Goal: Task Accomplishment & Management: Use online tool/utility

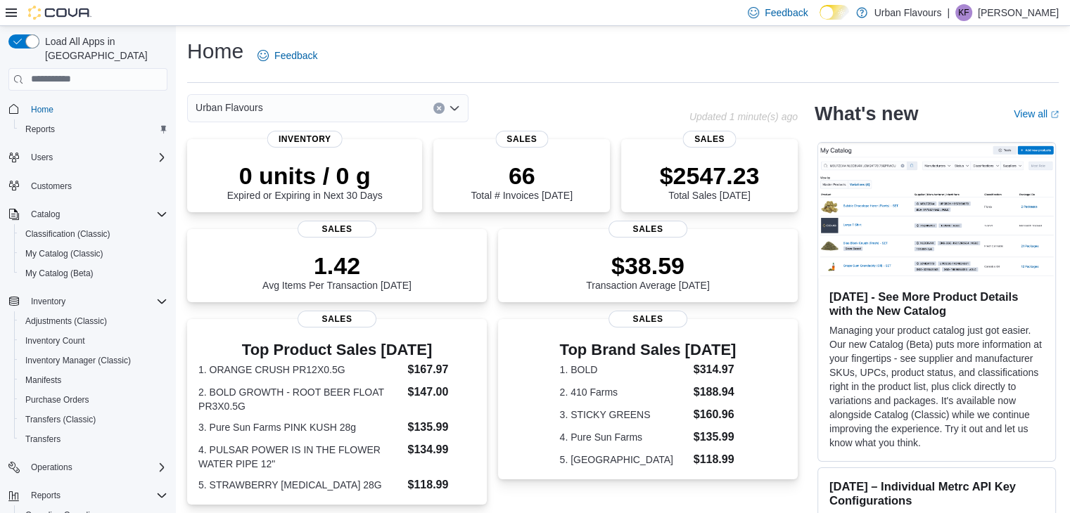
click at [81, 272] on div "Home Reports Users Customers Catalog Classification (Classic) My Catalog (Class…" at bounding box center [87, 356] width 159 height 520
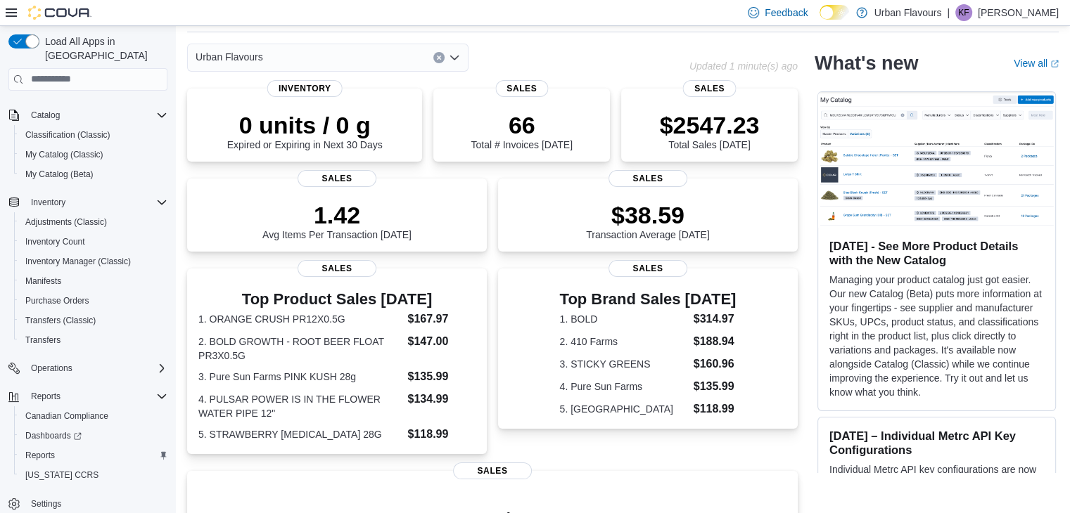
scroll to position [113, 0]
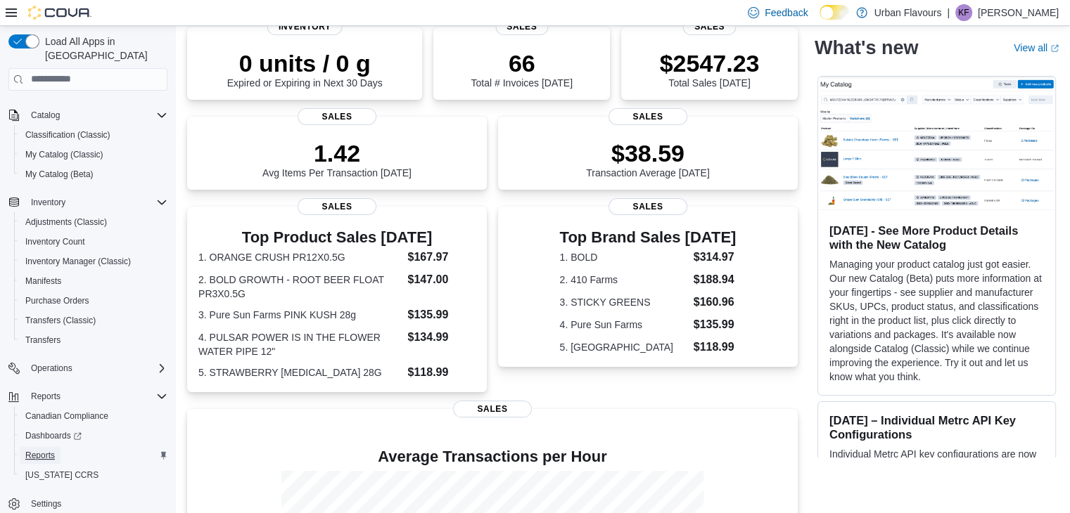
click at [30, 450] on span "Reports" at bounding box center [40, 455] width 30 height 11
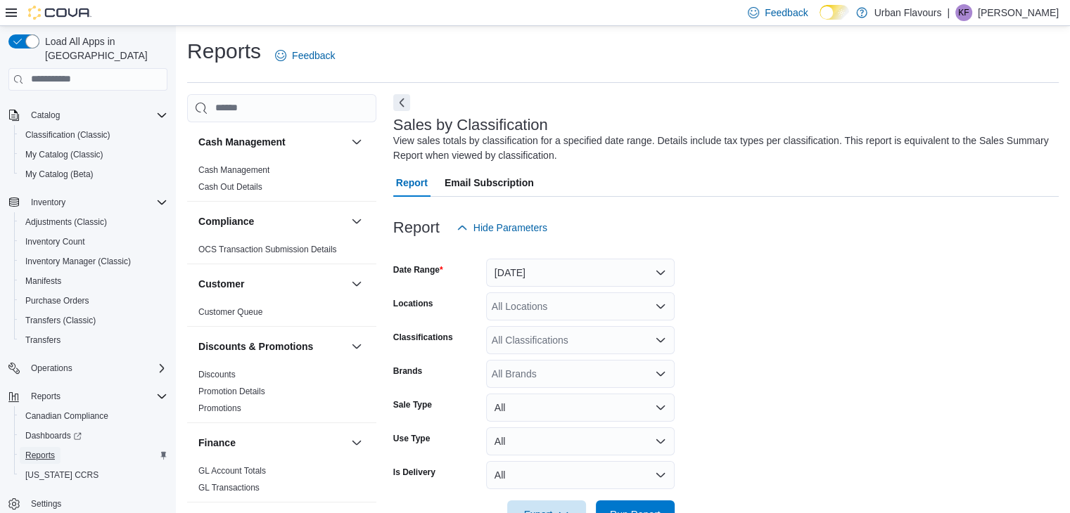
scroll to position [43, 0]
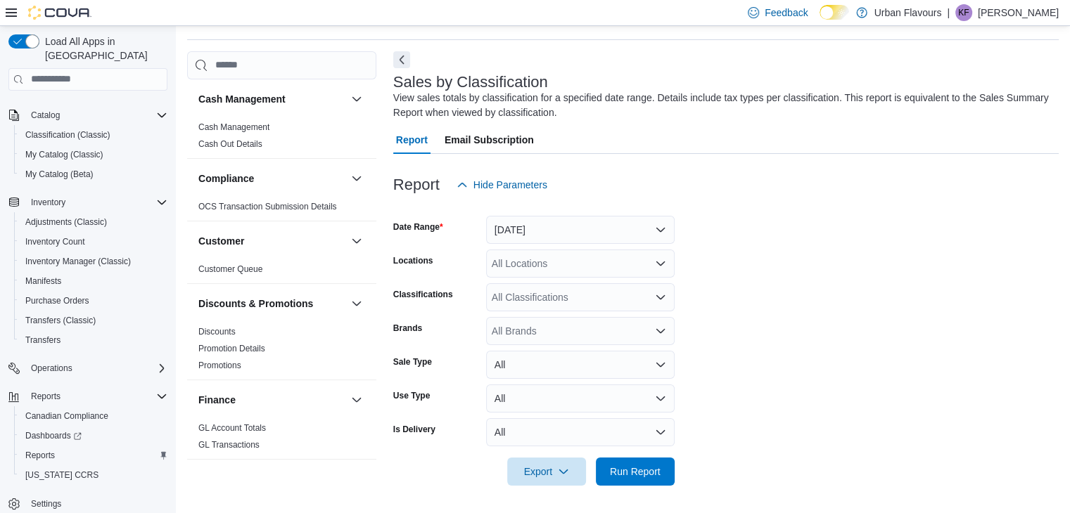
click at [276, 390] on div "Finance" at bounding box center [281, 400] width 189 height 39
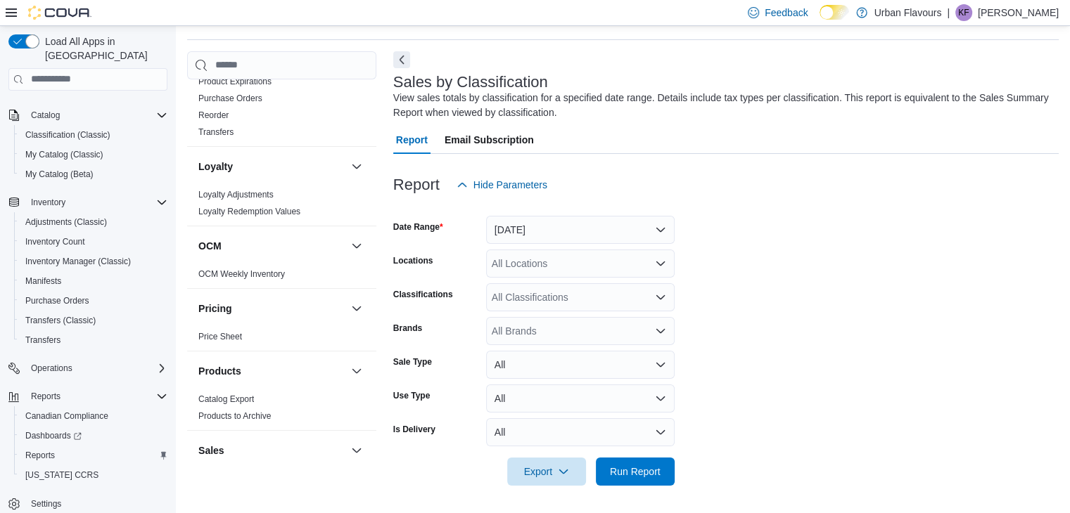
scroll to position [591, 0]
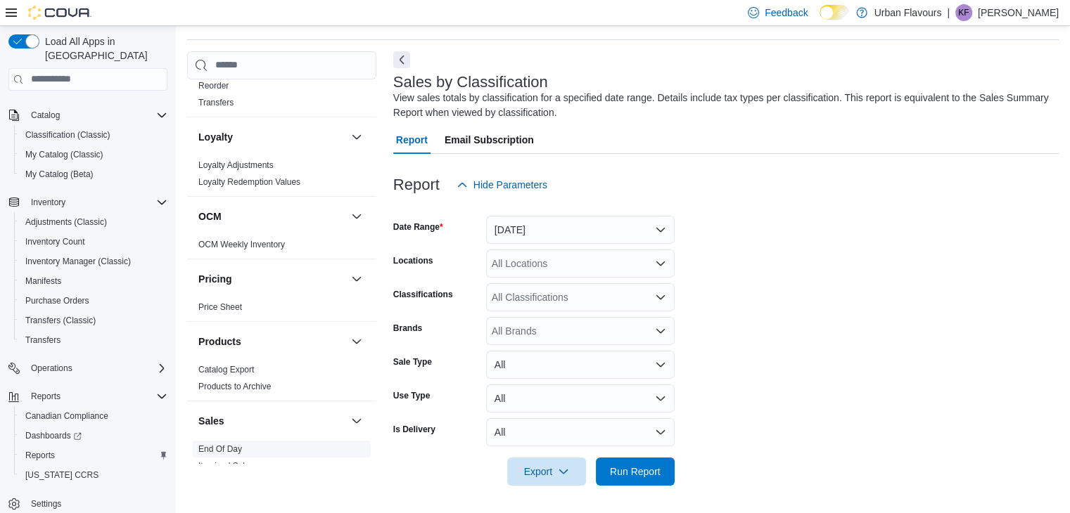
click at [228, 445] on link "End Of Day" at bounding box center [220, 450] width 44 height 10
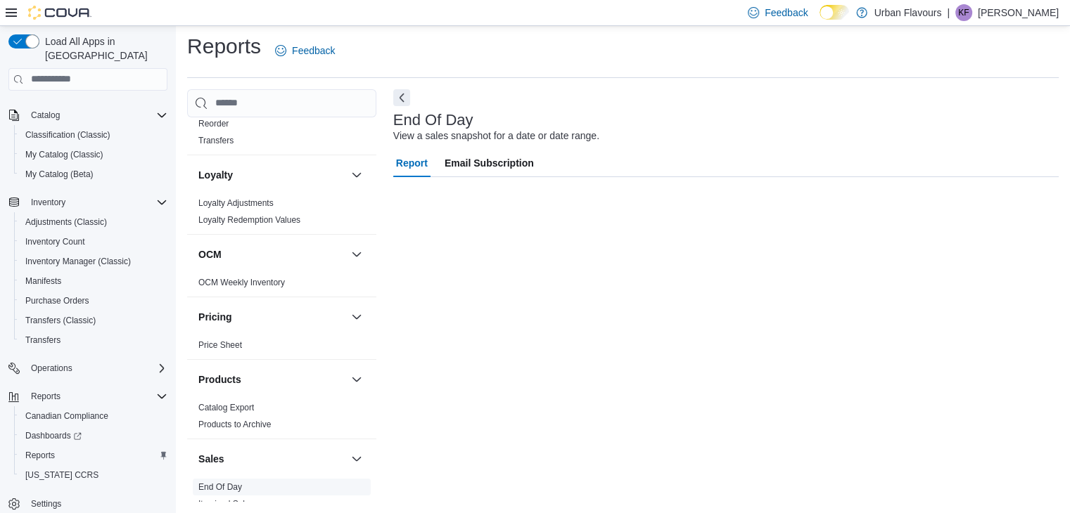
scroll to position [5, 0]
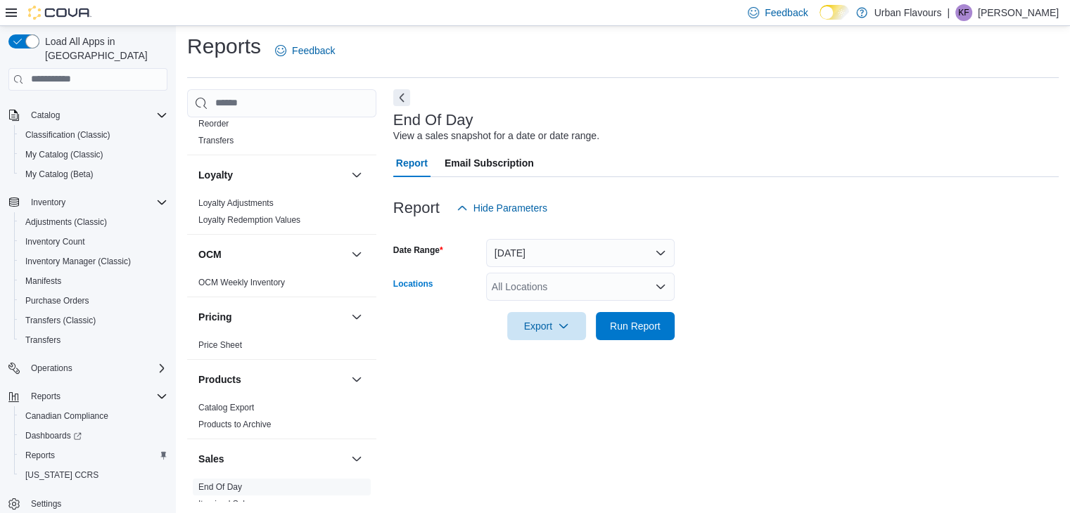
click at [547, 283] on div "All Locations" at bounding box center [580, 287] width 189 height 28
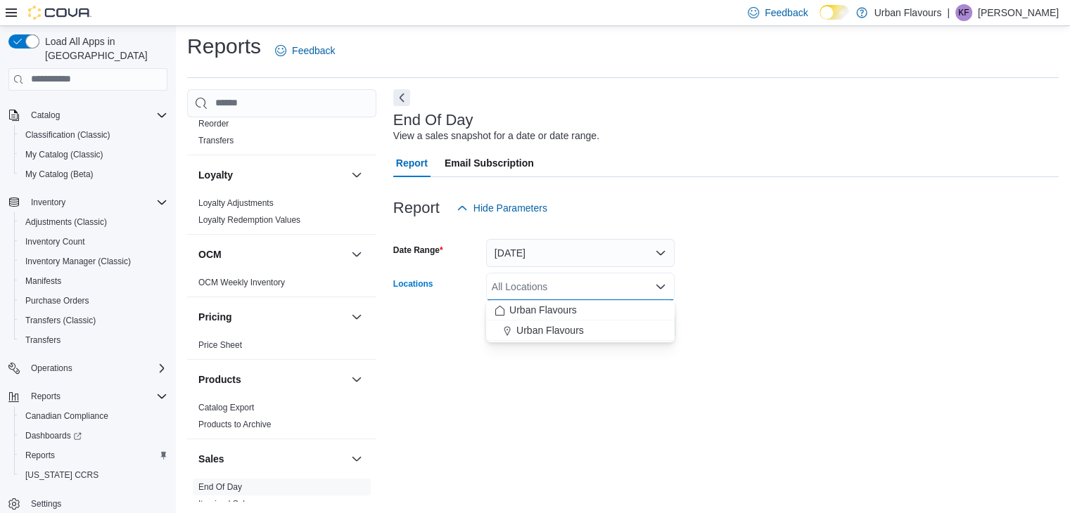
click at [547, 283] on div "All Locations" at bounding box center [580, 287] width 189 height 28
click at [556, 327] on span "Urban Flavours" at bounding box center [550, 331] width 68 height 14
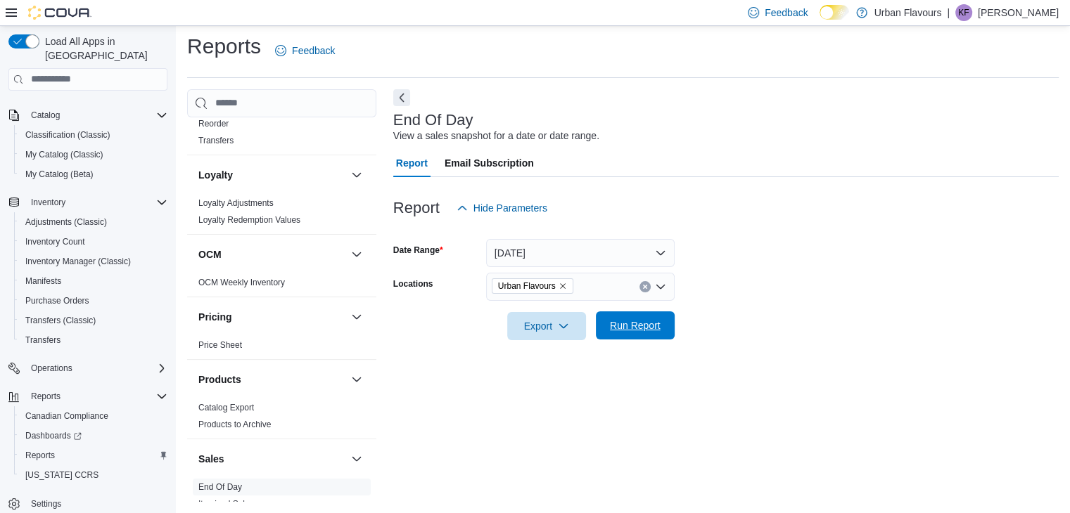
click at [631, 326] on span "Run Report" at bounding box center [635, 326] width 51 height 14
